Goal: Book appointment/travel/reservation

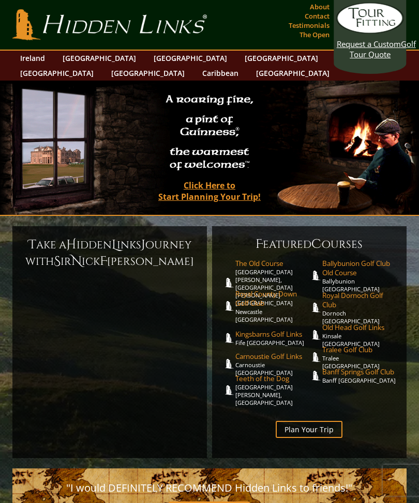
click at [70, 61] on link "[GEOGRAPHIC_DATA]" at bounding box center [99, 58] width 84 height 15
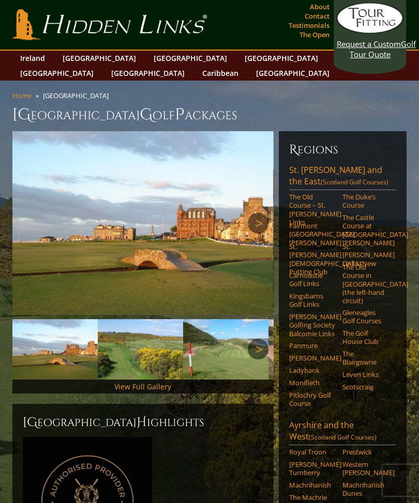
click at [305, 193] on link "The Old Course – St. [PERSON_NAME] Links" at bounding box center [312, 210] width 47 height 34
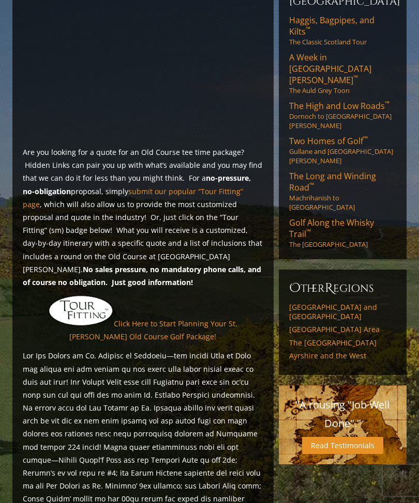
scroll to position [658, 0]
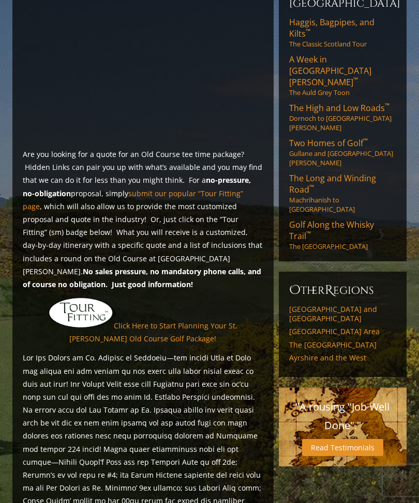
click at [137, 321] on link "Click Here to Start Planning Your St. [PERSON_NAME] Old Course Golf Package!" at bounding box center [153, 332] width 168 height 23
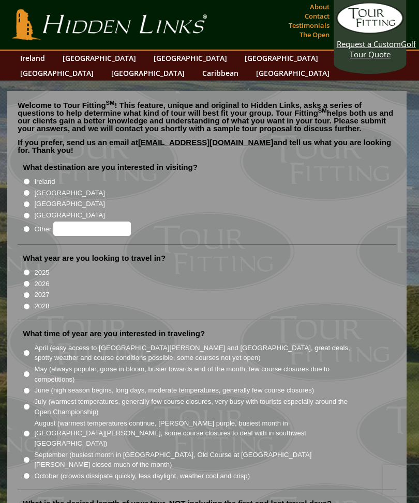
click at [26, 281] on input "2026" at bounding box center [26, 284] width 7 height 7
radio input "true"
click at [27, 190] on input "[GEOGRAPHIC_DATA]" at bounding box center [26, 193] width 7 height 7
radio input "true"
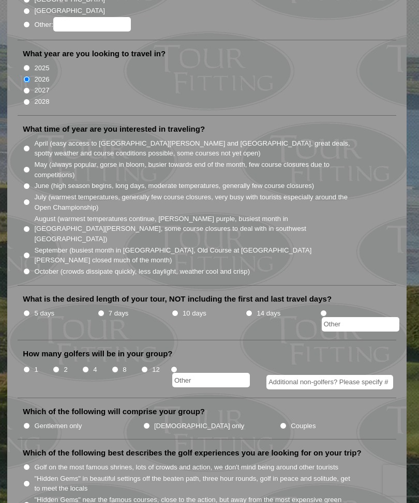
scroll to position [205, 0]
click at [30, 166] on input "May (always popular, gorse in bloom, busier towards end of the month, few cours…" at bounding box center [26, 169] width 7 height 7
radio input "true"
click at [27, 310] on input "5 days" at bounding box center [26, 313] width 7 height 7
radio input "true"
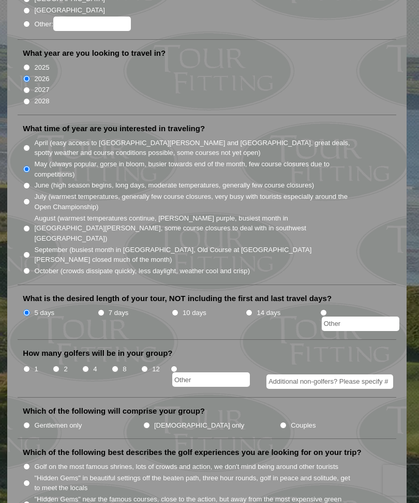
click at [59, 366] on input "2" at bounding box center [56, 369] width 7 height 7
radio input "true"
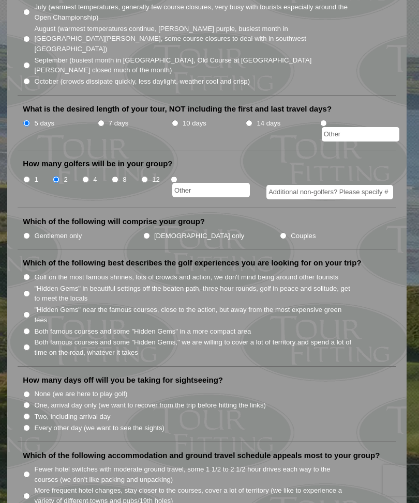
scroll to position [401, 0]
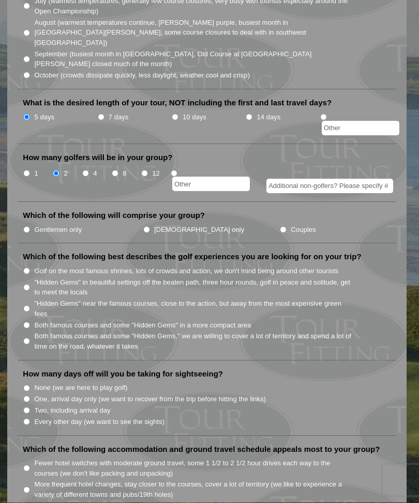
click at [27, 227] on input "Gentlemen only" at bounding box center [26, 230] width 7 height 7
radio input "true"
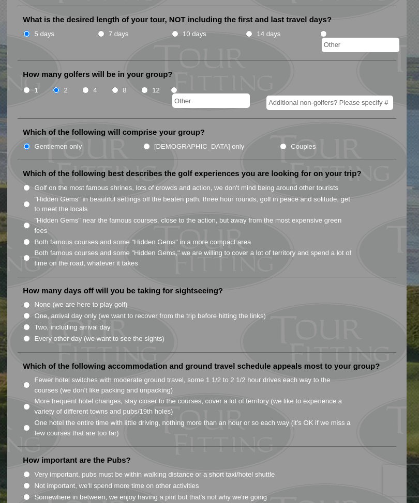
scroll to position [489, 0]
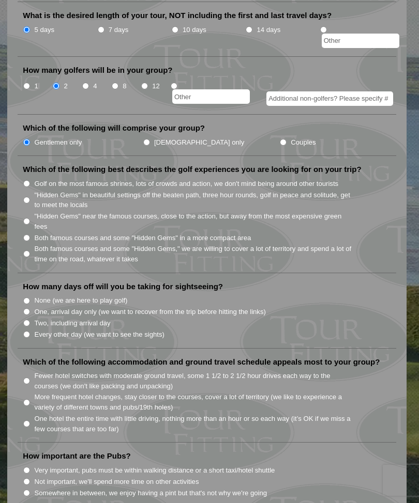
click at [30, 235] on input "Both famous courses and some "Hidden Gems" in a more compact area" at bounding box center [26, 238] width 7 height 7
radio input "true"
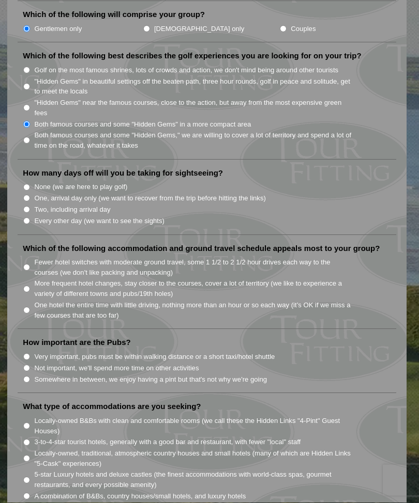
scroll to position [602, 0]
click at [27, 195] on input "One, arrival day only (we want to recover from the trip before hitting the link…" at bounding box center [26, 198] width 7 height 7
radio input "true"
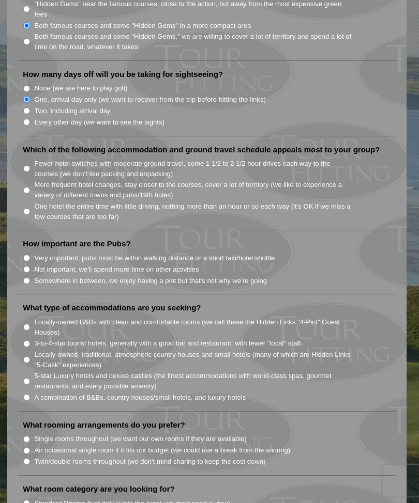
scroll to position [703, 0]
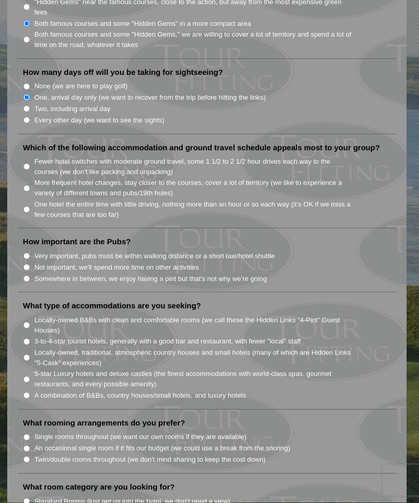
click at [29, 276] on input "Somewhere in between, we enjoy having a pint but that's not why we're going" at bounding box center [26, 279] width 7 height 7
radio input "true"
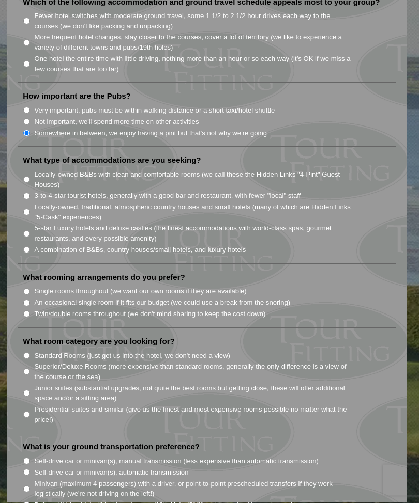
scroll to position [850, 0]
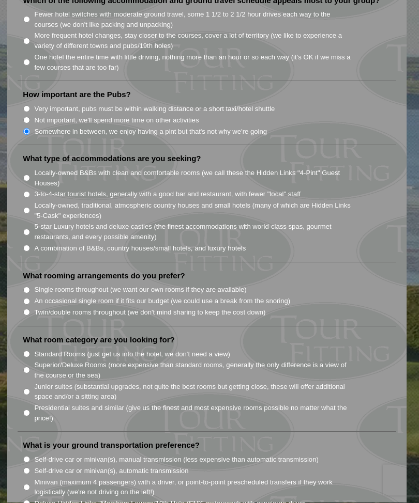
click at [26, 208] on input "Locally-owned, traditional, atmospheric country houses and small hotels (many o…" at bounding box center [26, 211] width 7 height 7
radio input "true"
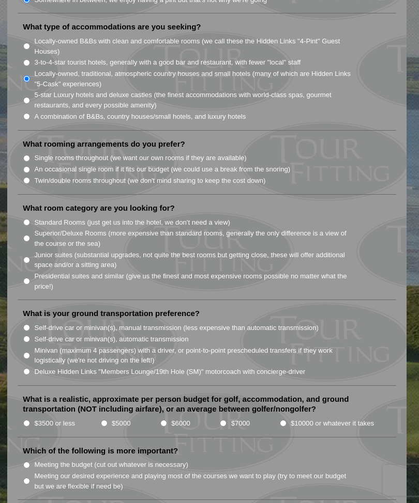
scroll to position [998, 0]
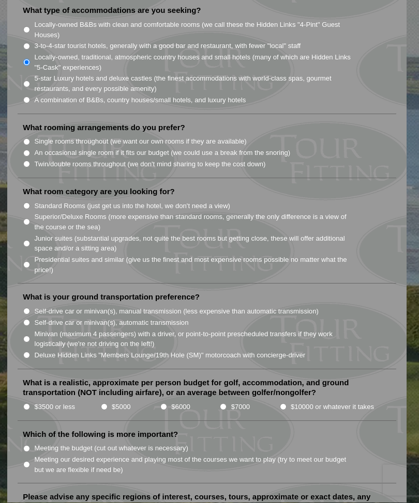
click at [29, 161] on input "Twin/double rooms throughout (we don't mind sharing to keep the cost down)" at bounding box center [26, 164] width 7 height 7
radio input "true"
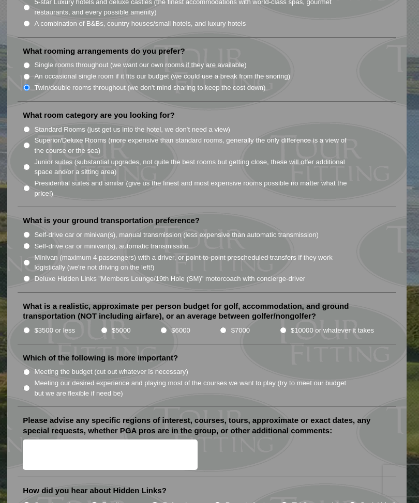
scroll to position [1081, 0]
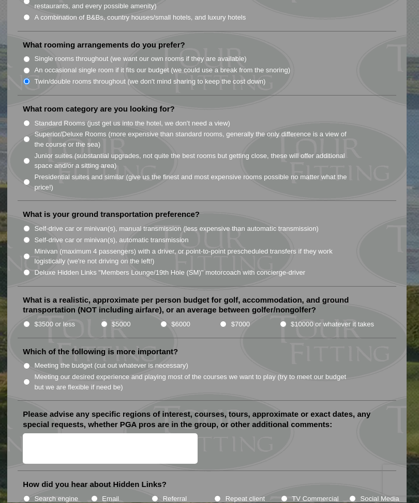
click at [30, 120] on input "Standard Rooms (just get us into the hotel, we don't need a view)" at bounding box center [26, 123] width 7 height 7
radio input "true"
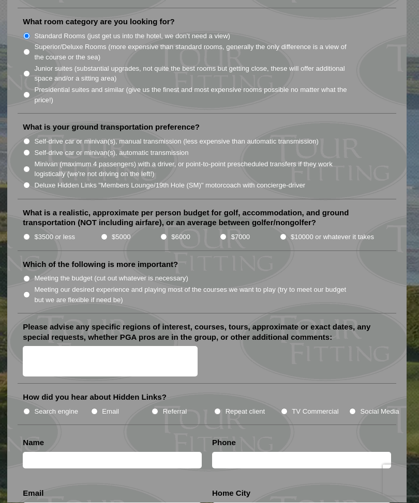
scroll to position [1170, 0]
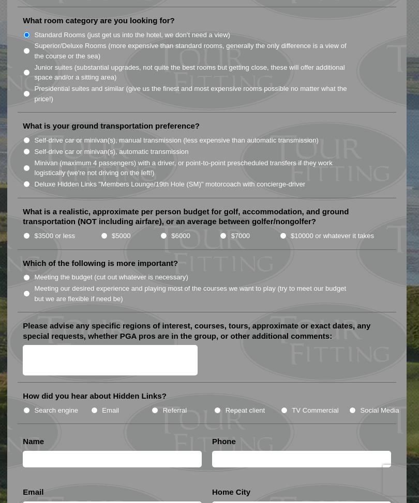
click at [30, 148] on input "Self-drive car or minivan(s), automatic transmission" at bounding box center [26, 151] width 7 height 7
radio input "true"
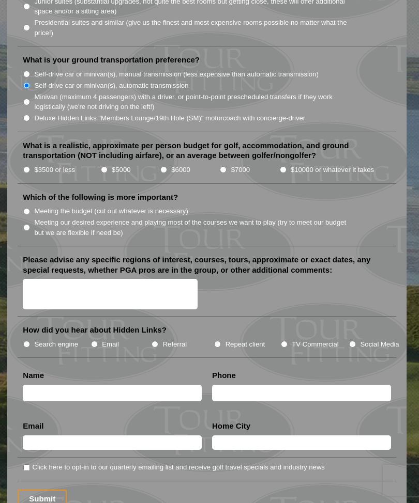
scroll to position [1236, 0]
click at [105, 166] on input "$5000" at bounding box center [104, 169] width 7 height 7
radio input "true"
click at [29, 224] on input "Meeting our desired experience and playing most of the courses we want to play …" at bounding box center [26, 227] width 7 height 7
radio input "true"
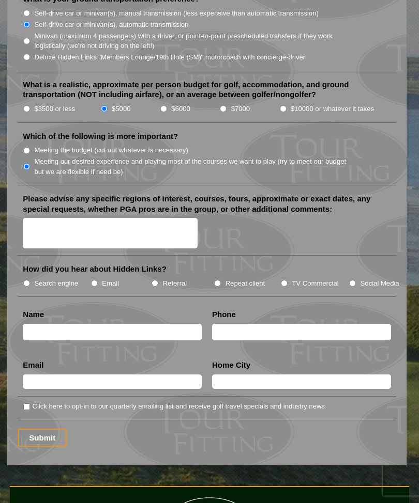
scroll to position [1298, 0]
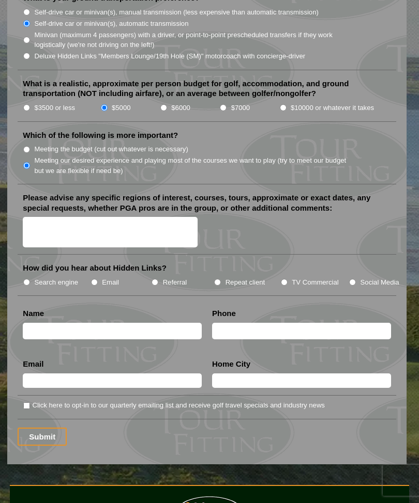
click at [28, 279] on input "Search engine" at bounding box center [26, 282] width 7 height 7
radio input "true"
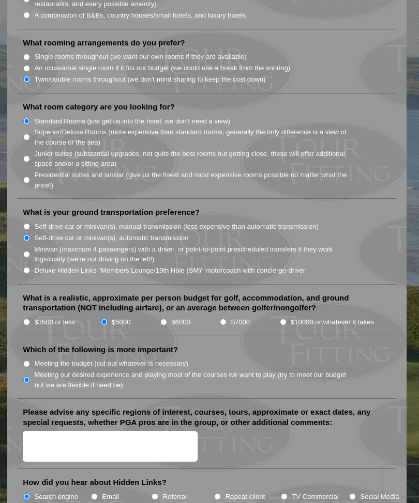
scroll to position [1082, 0]
